Goal: Task Accomplishment & Management: Manage account settings

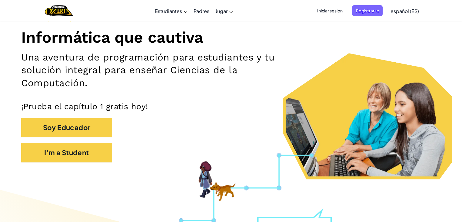
scroll to position [70, 0]
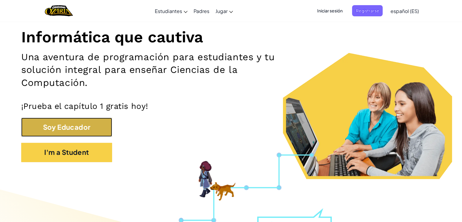
click at [90, 129] on button "Soy Educador" at bounding box center [66, 127] width 91 height 19
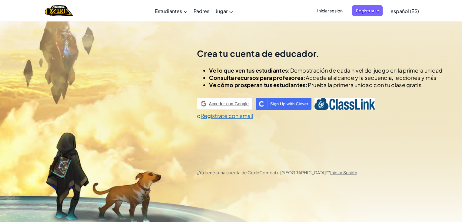
scroll to position [21, 0]
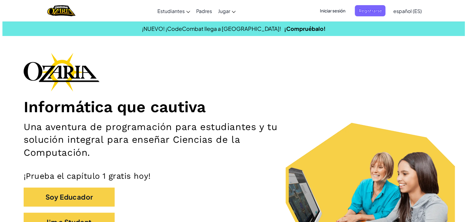
scroll to position [90, 0]
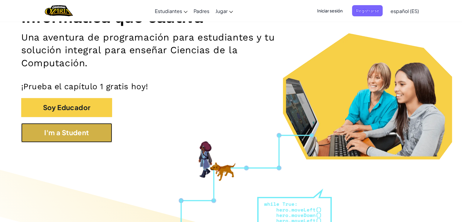
click at [92, 135] on button "I'm a Student" at bounding box center [66, 132] width 91 height 19
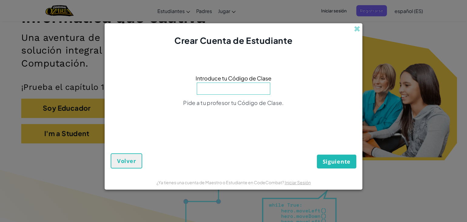
click at [255, 90] on input at bounding box center [233, 89] width 73 height 12
type input "r"
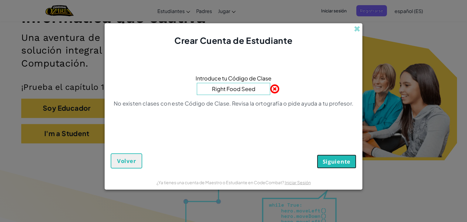
click at [336, 160] on span "Siguiente" at bounding box center [336, 161] width 28 height 7
click at [322, 159] on button "Siguiente" at bounding box center [336, 162] width 39 height 14
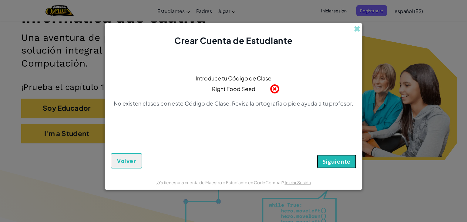
click at [322, 159] on button "Siguiente" at bounding box center [336, 162] width 39 height 14
click at [347, 165] on span "Siguiente" at bounding box center [336, 161] width 28 height 7
click at [239, 90] on input "Right Food Seed" at bounding box center [233, 89] width 73 height 12
click at [242, 90] on input "Right Food Seed" at bounding box center [233, 89] width 73 height 12
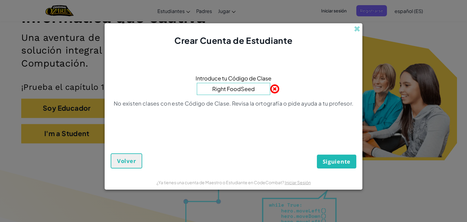
click at [244, 86] on input "Right FoodSeed" at bounding box center [233, 89] width 73 height 12
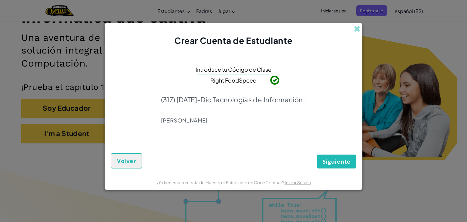
type input "Right FoodSpeed"
click at [347, 157] on button "Siguiente" at bounding box center [336, 162] width 39 height 14
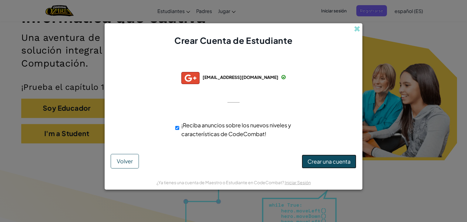
click at [312, 167] on button "Crear una cuenta" at bounding box center [329, 162] width 55 height 14
click at [315, 165] on button "Crear una cuenta" at bounding box center [329, 162] width 55 height 14
click at [127, 162] on span "Volver" at bounding box center [125, 161] width 16 height 7
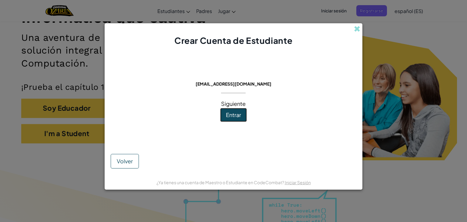
click at [239, 119] on button "Entrar" at bounding box center [233, 115] width 27 height 14
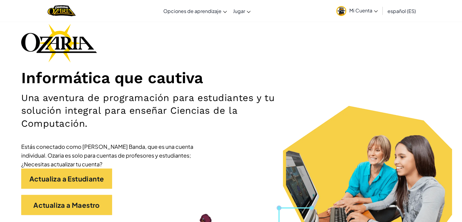
scroll to position [47, 0]
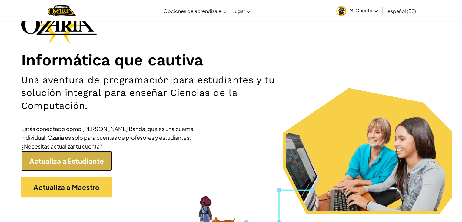
click at [72, 162] on font "Actualiza a Estudiante" at bounding box center [66, 161] width 75 height 8
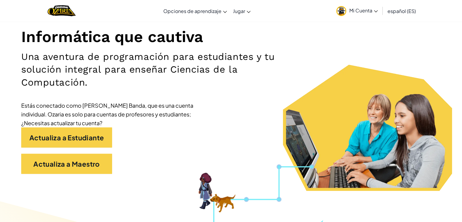
scroll to position [70, 0]
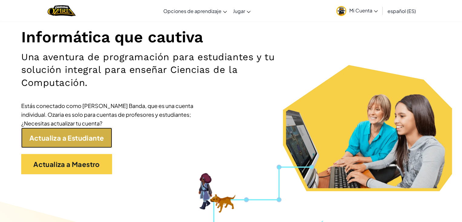
click at [93, 138] on font "Actualiza a Estudiante" at bounding box center [66, 138] width 75 height 8
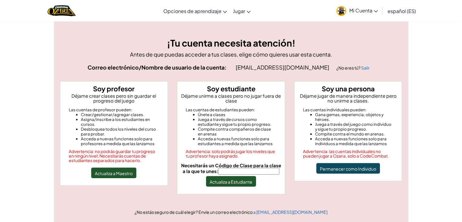
click at [255, 172] on input "Necesitarás un Código de Clase para la clase a la que te unes:" at bounding box center [248, 171] width 61 height 7
click at [249, 171] on input "Right Food Seed" at bounding box center [248, 171] width 61 height 7
click at [247, 170] on input "Right Food Speed" at bounding box center [248, 171] width 61 height 7
click at [234, 172] on input "Right FoodSpeed" at bounding box center [248, 171] width 61 height 7
click at [235, 182] on font "Actualiza a Estudiante" at bounding box center [231, 181] width 43 height 5
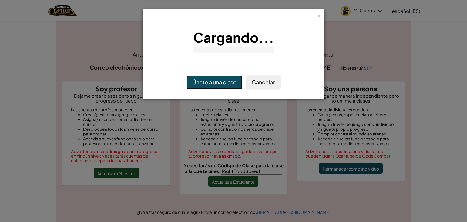
click at [222, 83] on button "Únete a una clase" at bounding box center [214, 82] width 56 height 14
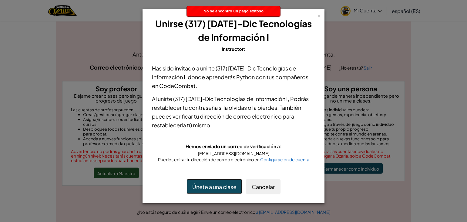
click at [230, 185] on font "Únete a una clase" at bounding box center [214, 187] width 44 height 7
click at [317, 16] on font "×" at bounding box center [319, 15] width 4 height 8
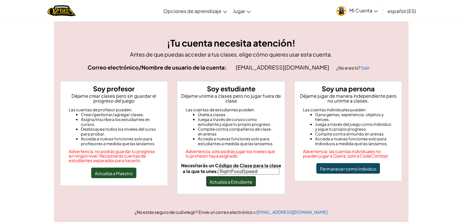
click at [232, 181] on font "Actualiza a Estudiante" at bounding box center [231, 181] width 43 height 5
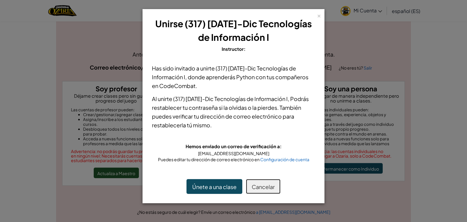
click at [256, 189] on font "Cancelar" at bounding box center [263, 187] width 23 height 7
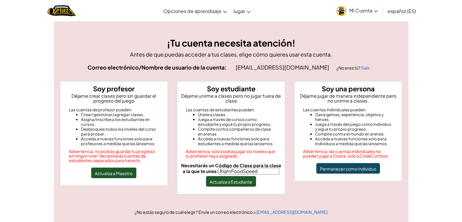
click at [233, 171] on input "RightFoodSpeed" at bounding box center [248, 171] width 61 height 7
click at [235, 177] on button "Actualiza a Estudiante" at bounding box center [231, 181] width 50 height 11
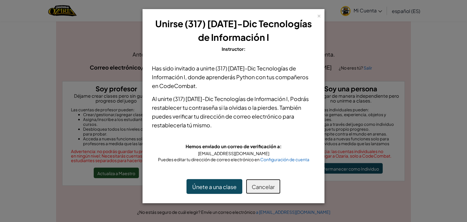
click at [257, 184] on font "Cancelar" at bounding box center [263, 187] width 23 height 7
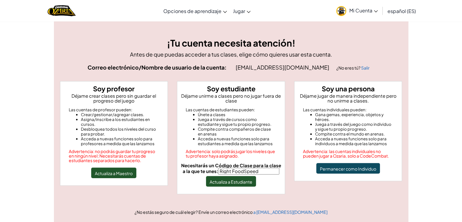
click at [246, 171] on input "Right FoodSpeed" at bounding box center [248, 171] width 61 height 7
click at [248, 179] on font "Actualiza a Estudiante" at bounding box center [231, 181] width 43 height 5
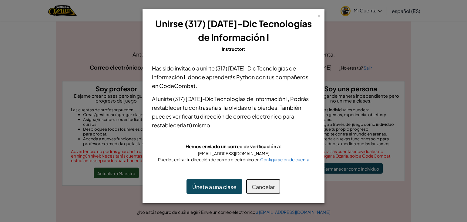
click at [256, 185] on font "Cancelar" at bounding box center [263, 187] width 23 height 7
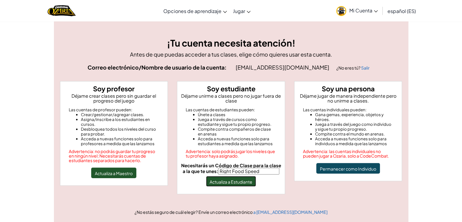
click at [249, 184] on button "Actualiza a Estudiante" at bounding box center [231, 181] width 50 height 11
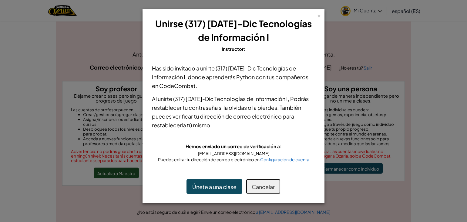
click at [249, 184] on button "Cancelar" at bounding box center [263, 186] width 35 height 15
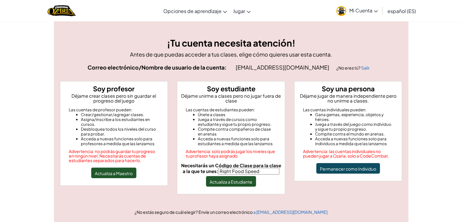
click at [267, 171] on input "Right Food Speed" at bounding box center [248, 171] width 61 height 7
type input "R"
type input "rightfoodspeed"
click at [247, 180] on font "Actualiza a Estudiante" at bounding box center [231, 181] width 43 height 5
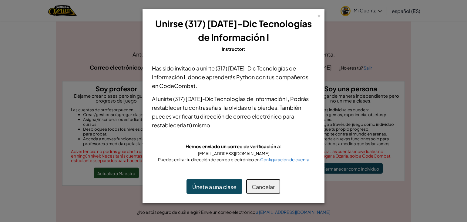
click at [250, 187] on button "Cancelar" at bounding box center [263, 186] width 35 height 15
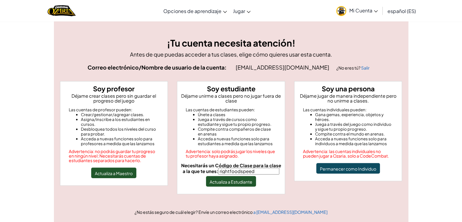
click at [373, 10] on span "Mi Cuenta" at bounding box center [363, 10] width 28 height 6
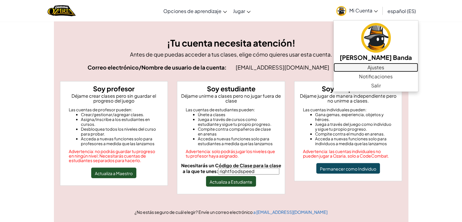
click at [384, 66] on link "Ajustes" at bounding box center [376, 67] width 85 height 9
